Goal: Information Seeking & Learning: Learn about a topic

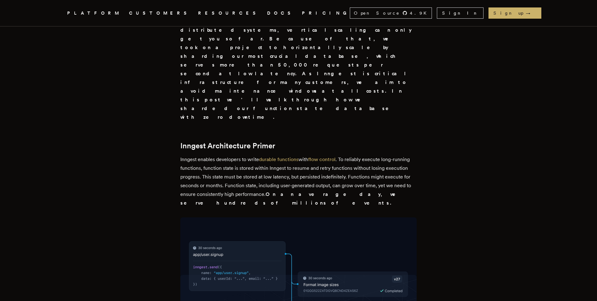
scroll to position [298, 0]
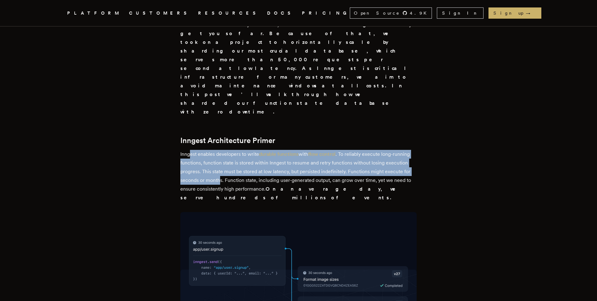
drag, startPoint x: 194, startPoint y: 73, endPoint x: 223, endPoint y: 99, distance: 39.0
click at [223, 150] on p "Inngest enables developers to write durable functions with flow control . To re…" at bounding box center [298, 176] width 236 height 52
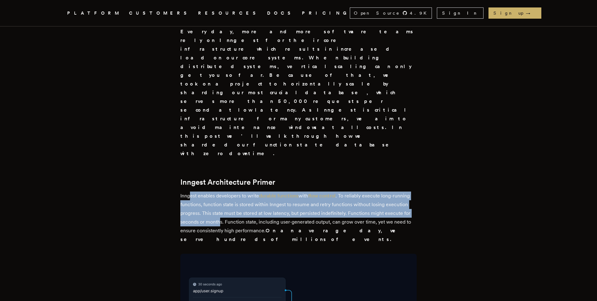
scroll to position [283, 0]
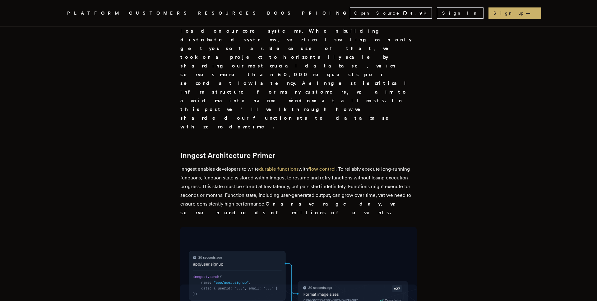
click at [228, 165] on p "Inngest enables developers to write durable functions with flow control . To re…" at bounding box center [298, 191] width 236 height 52
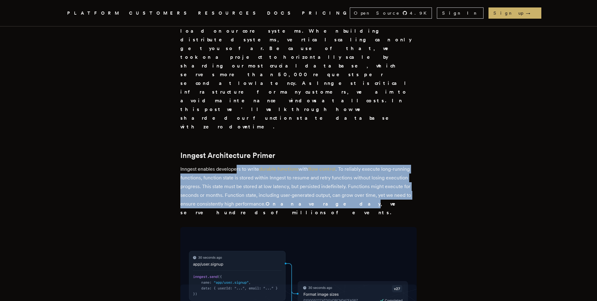
drag, startPoint x: 240, startPoint y: 91, endPoint x: 311, endPoint y: 128, distance: 80.3
click at [311, 165] on p "Inngest enables developers to write durable functions with flow control . To re…" at bounding box center [298, 191] width 236 height 52
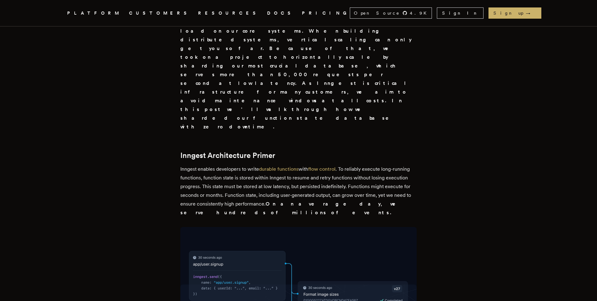
click at [218, 165] on p "Inngest enables developers to write durable functions with flow control . To re…" at bounding box center [298, 191] width 236 height 52
drag, startPoint x: 220, startPoint y: 113, endPoint x: 245, endPoint y: 121, distance: 26.1
click at [244, 165] on p "Inngest enables developers to write durable functions with flow control . To re…" at bounding box center [298, 191] width 236 height 52
click at [283, 165] on p "Inngest enables developers to write durable functions with flow control . To re…" at bounding box center [298, 191] width 236 height 52
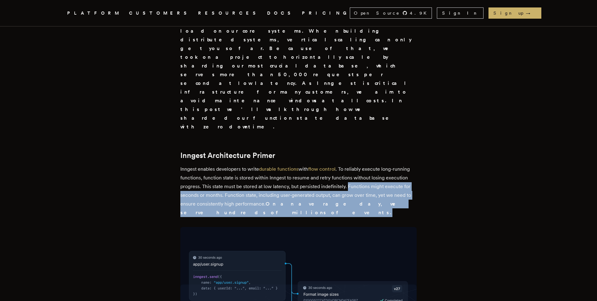
drag, startPoint x: 351, startPoint y: 109, endPoint x: 407, endPoint y: 122, distance: 57.4
click at [407, 165] on p "Inngest enables developers to write durable functions with flow control . To re…" at bounding box center [298, 191] width 236 height 52
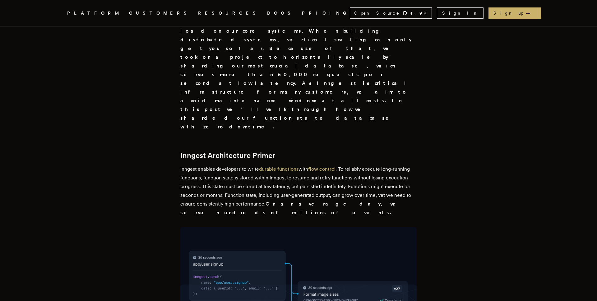
click at [222, 165] on p "Inngest enables developers to write durable functions with flow control . To re…" at bounding box center [298, 191] width 236 height 52
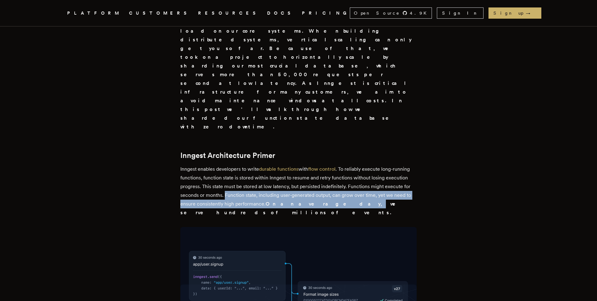
drag, startPoint x: 227, startPoint y: 117, endPoint x: 312, endPoint y: 128, distance: 85.6
click at [312, 165] on p "Inngest enables developers to write durable functions with flow control . To re…" at bounding box center [298, 191] width 236 height 52
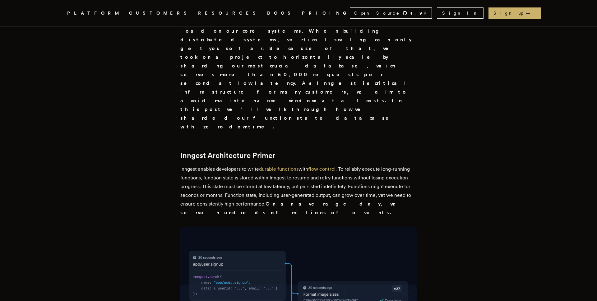
click at [322, 201] on strong "On an average day, we serve hundreds of millions of events." at bounding box center [292, 208] width 224 height 15
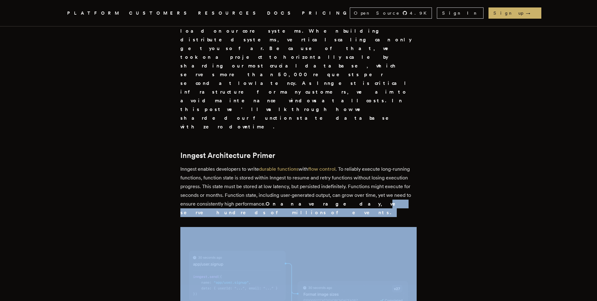
drag, startPoint x: 315, startPoint y: 126, endPoint x: 333, endPoint y: 132, distance: 18.8
drag, startPoint x: 269, startPoint y: 126, endPoint x: 416, endPoint y: 134, distance: 147.0
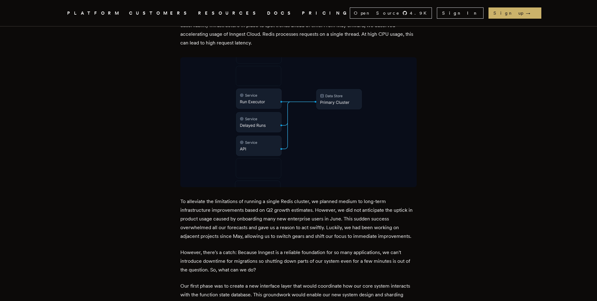
scroll to position [664, 0]
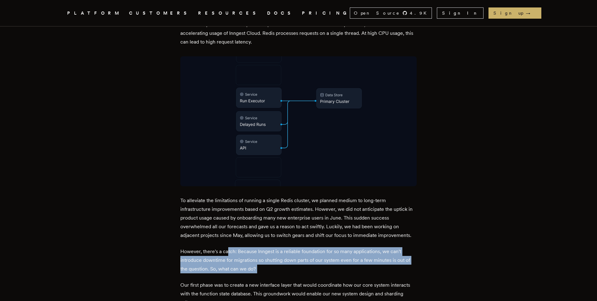
drag, startPoint x: 230, startPoint y: 160, endPoint x: 266, endPoint y: 183, distance: 42.6
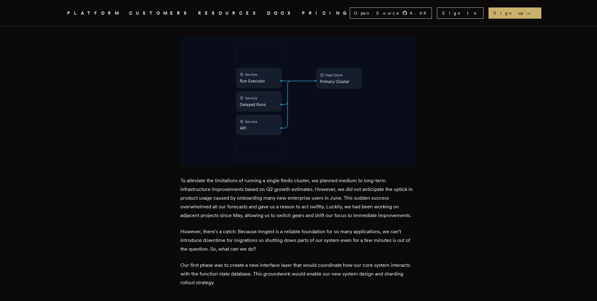
scroll to position [687, 0]
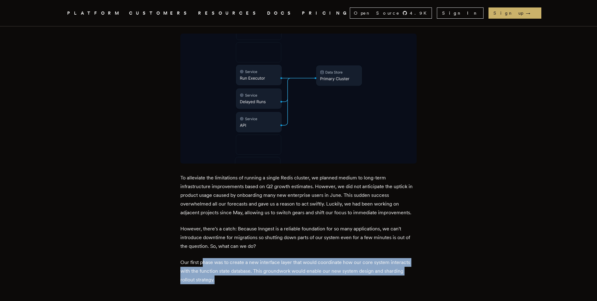
drag, startPoint x: 206, startPoint y: 173, endPoint x: 263, endPoint y: 189, distance: 58.7
click at [263, 258] on p "Our first phase was to create a new interface layer that would coordinate how o…" at bounding box center [298, 271] width 236 height 26
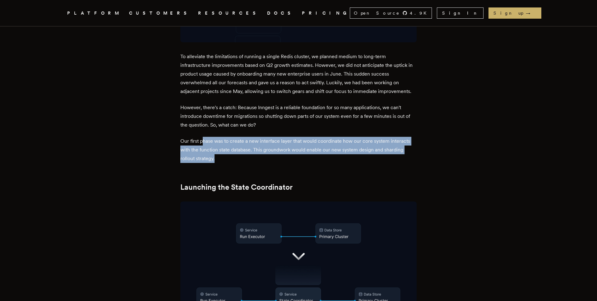
scroll to position [804, 0]
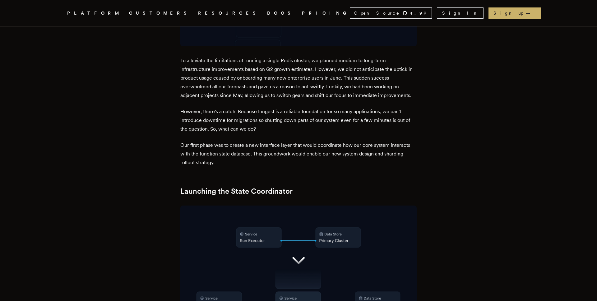
drag, startPoint x: 282, startPoint y: 67, endPoint x: 355, endPoint y: 66, distance: 72.8
click at [355, 141] on p "Our first phase was to create a new interface layer that would coordinate how o…" at bounding box center [298, 154] width 236 height 26
drag, startPoint x: 333, startPoint y: 65, endPoint x: 369, endPoint y: 64, distance: 35.8
click at [369, 141] on p "Our first phase was to create a new interface layer that would coordinate how o…" at bounding box center [298, 154] width 236 height 26
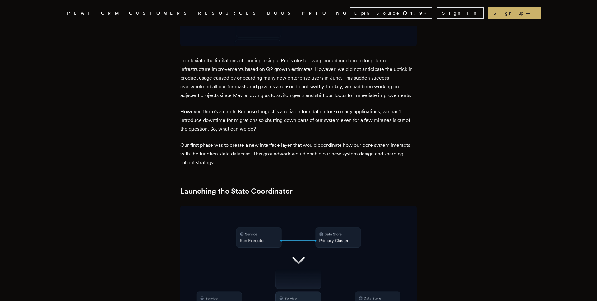
click at [390, 141] on p "Our first phase was to create a new interface layer that would coordinate how o…" at bounding box center [298, 154] width 236 height 26
drag, startPoint x: 405, startPoint y: 64, endPoint x: 218, endPoint y: 68, distance: 186.7
click at [218, 141] on p "Our first phase was to create a new interface layer that would coordinate how o…" at bounding box center [298, 154] width 236 height 26
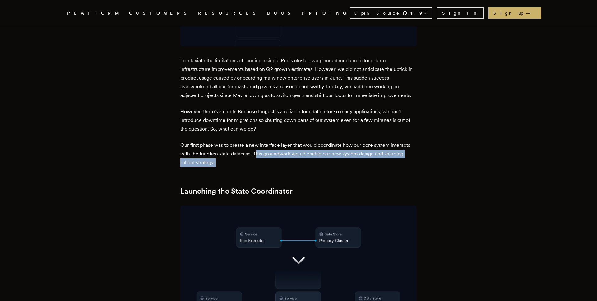
drag, startPoint x: 258, startPoint y: 61, endPoint x: 314, endPoint y: 77, distance: 57.9
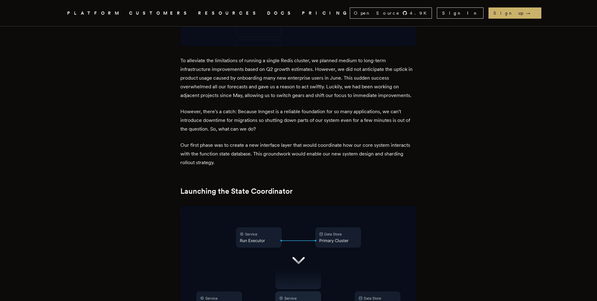
click at [297, 206] on img at bounding box center [298, 271] width 236 height 130
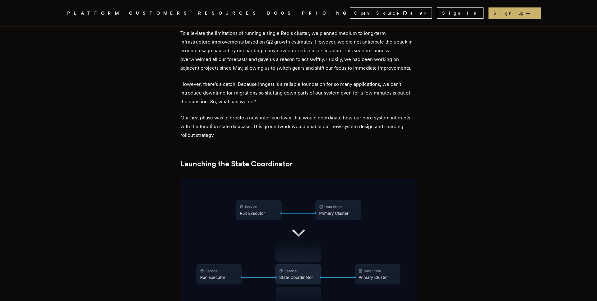
scroll to position [834, 0]
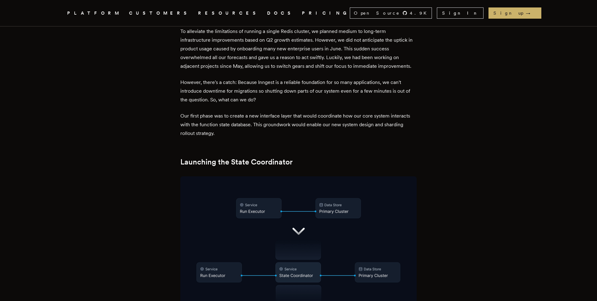
click at [297, 176] on img at bounding box center [298, 241] width 236 height 130
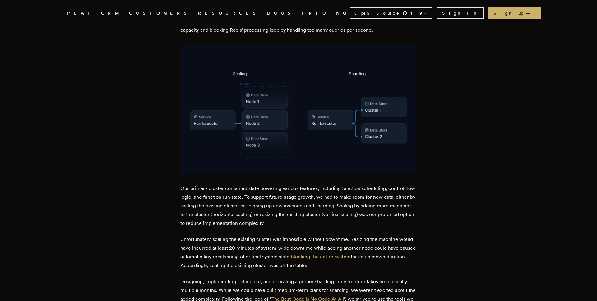
scroll to position [1262, 0]
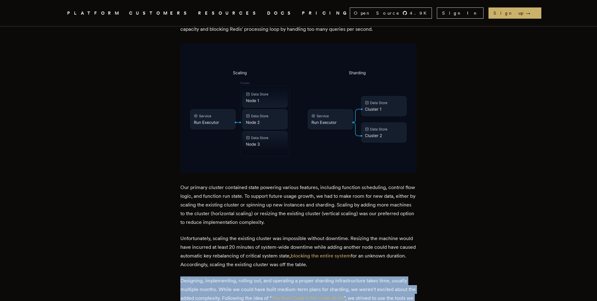
drag, startPoint x: 182, startPoint y: 184, endPoint x: 300, endPoint y: 213, distance: 122.1
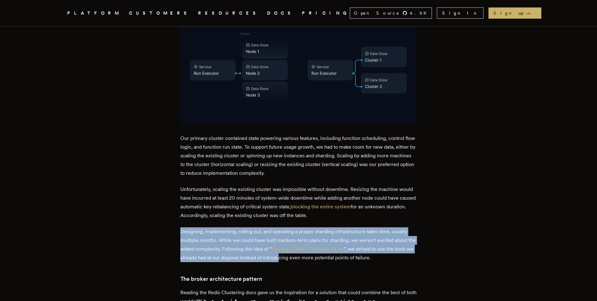
scroll to position [1315, 0]
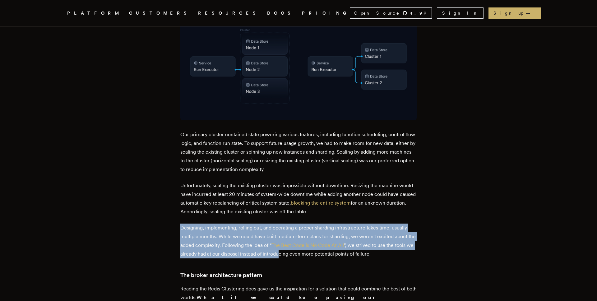
click at [243, 224] on p "Designing, implementing, rolling out, and operating a proper sharding infrastru…" at bounding box center [298, 241] width 236 height 35
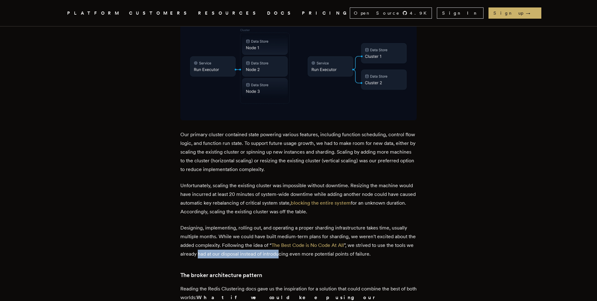
drag, startPoint x: 219, startPoint y: 153, endPoint x: 304, endPoint y: 154, distance: 84.3
click at [303, 224] on p "Designing, implementing, rolling out, and operating a proper sharding infrastru…" at bounding box center [298, 241] width 236 height 35
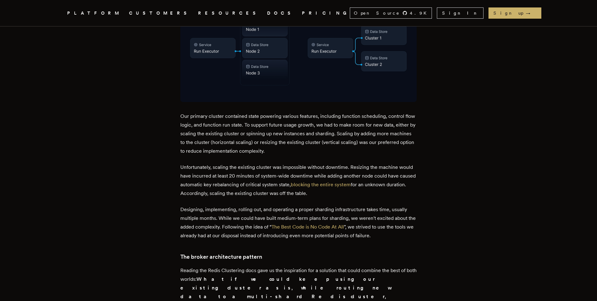
scroll to position [1342, 0]
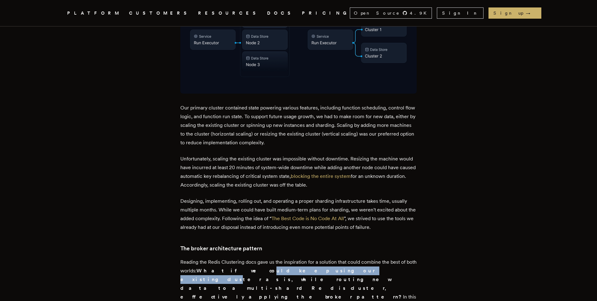
drag, startPoint x: 244, startPoint y: 174, endPoint x: 314, endPoint y: 177, distance: 70.7
click at [314, 258] on p "Reading the Redis Clustering docs gave us the inspiration for a solution that c…" at bounding box center [298, 293] width 236 height 70
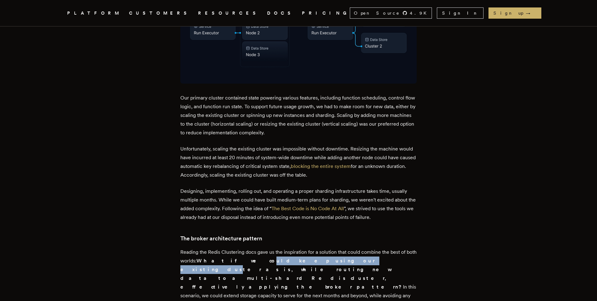
scroll to position [1352, 0]
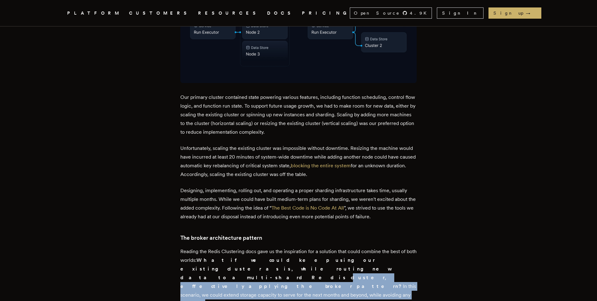
drag, startPoint x: 212, startPoint y: 172, endPoint x: 359, endPoint y: 181, distance: 147.1
click at [359, 247] on p "Reading the Redis Clustering docs gave us the inspiration for a solution that c…" at bounding box center [298, 282] width 236 height 70
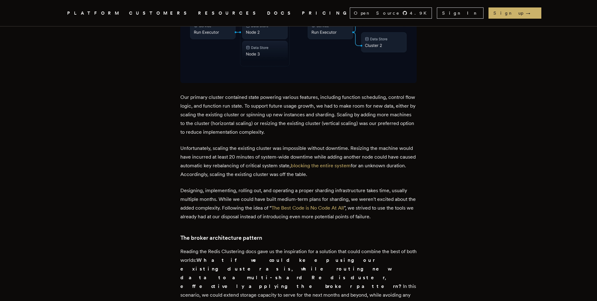
click at [363, 247] on p "Reading the Redis Clustering docs gave us the inspiration for a solution that c…" at bounding box center [298, 282] width 236 height 70
drag, startPoint x: 360, startPoint y: 178, endPoint x: 377, endPoint y: 202, distance: 29.2
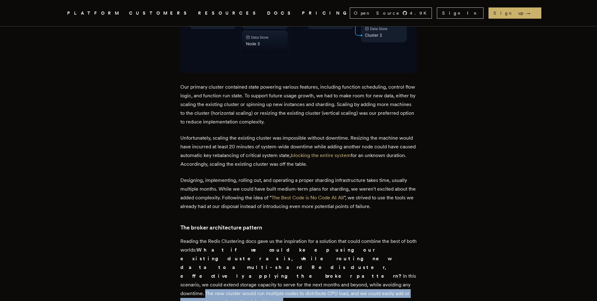
scroll to position [1364, 0]
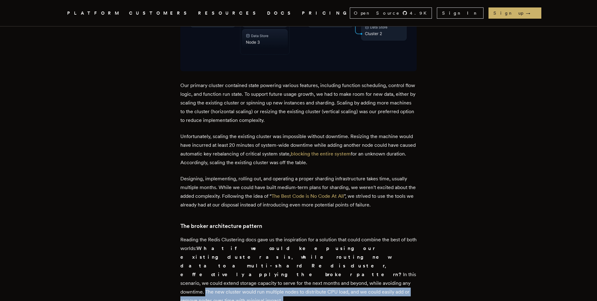
click at [324, 235] on p "Reading the Redis Clustering docs gave us the inspiration for a solution that c…" at bounding box center [298, 270] width 236 height 70
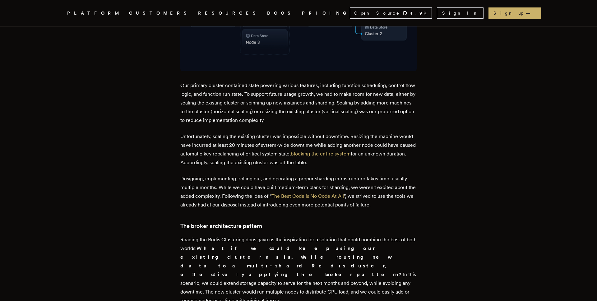
drag, startPoint x: 262, startPoint y: 172, endPoint x: 318, endPoint y: 183, distance: 57.0
click at [318, 235] on p "Reading the Redis Clustering docs gave us the inspiration for a solution that c…" at bounding box center [298, 270] width 236 height 70
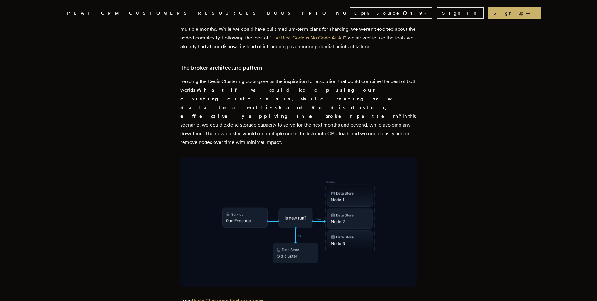
scroll to position [1523, 0]
drag, startPoint x: 180, startPoint y: 182, endPoint x: 300, endPoint y: 184, distance: 120.1
click at [300, 184] on main "Sharding high-throughput Redis without downtime Read about how we rolled our ne…" at bounding box center [298, 301] width 249 height 3570
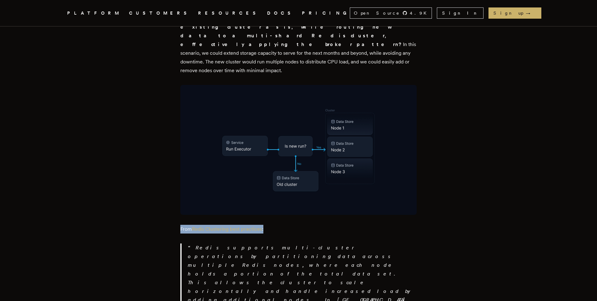
scroll to position [1595, 0]
click at [227, 242] on p "Redis supports multi-cluster operations by partitioning data across multiple Re…" at bounding box center [302, 294] width 229 height 105
click at [218, 225] on link "Redis Clustering best practices" at bounding box center [227, 228] width 70 height 6
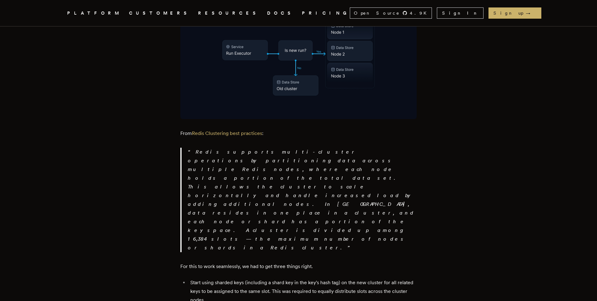
scroll to position [1688, 0]
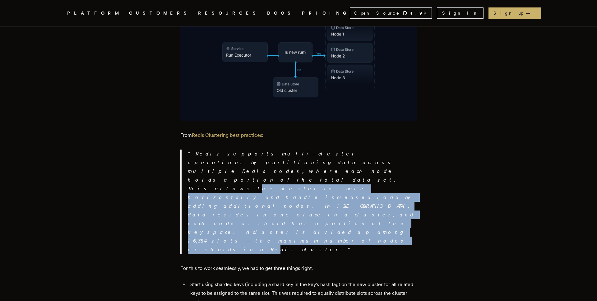
drag, startPoint x: 323, startPoint y: 43, endPoint x: 333, endPoint y: 72, distance: 31.5
click at [333, 150] on p "Redis supports multi-cluster operations by partitioning data across multiple Re…" at bounding box center [302, 202] width 229 height 105
